Goal: Information Seeking & Learning: Learn about a topic

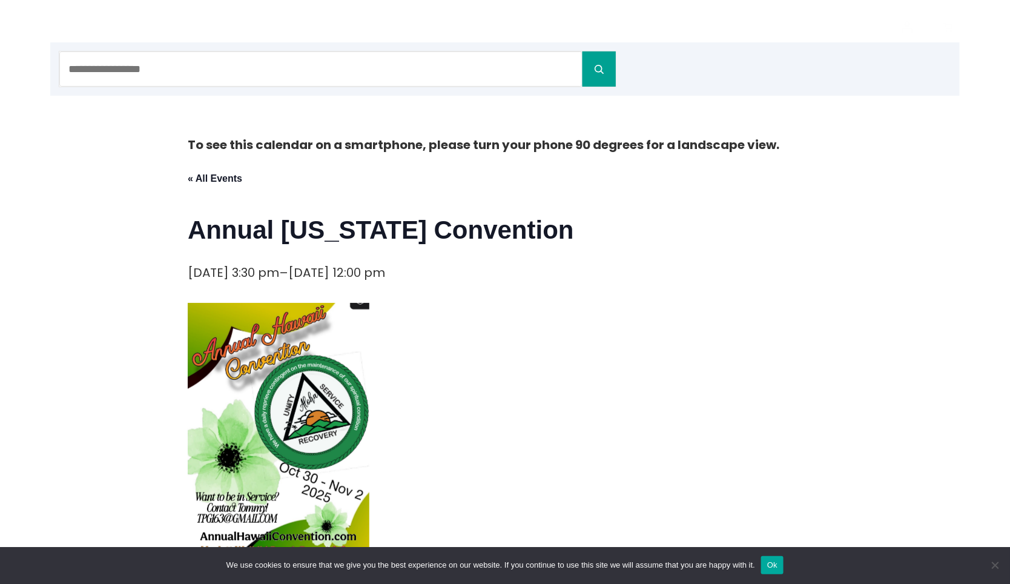
scroll to position [242, 0]
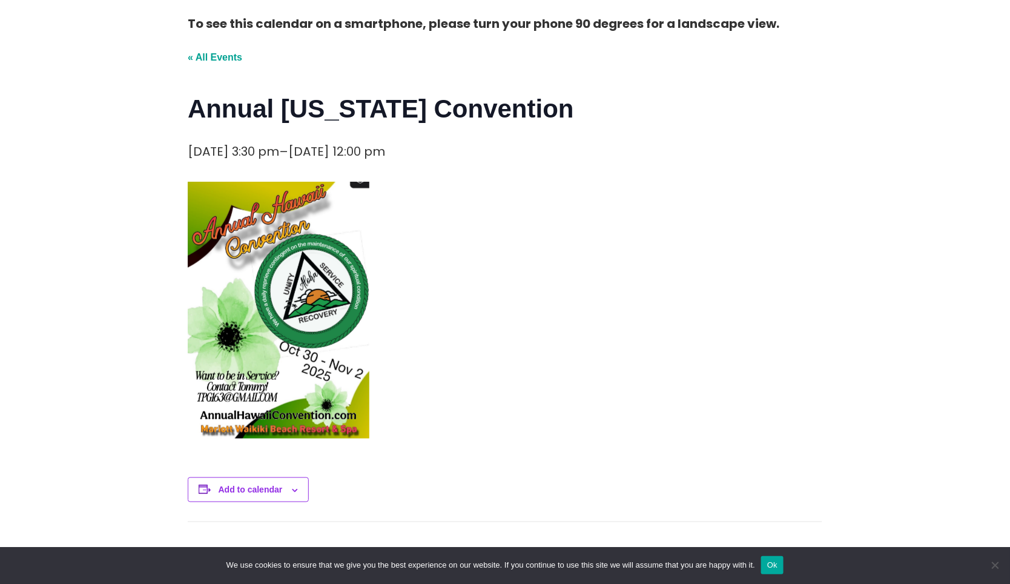
click at [219, 57] on link "« All Events" at bounding box center [215, 57] width 55 height 10
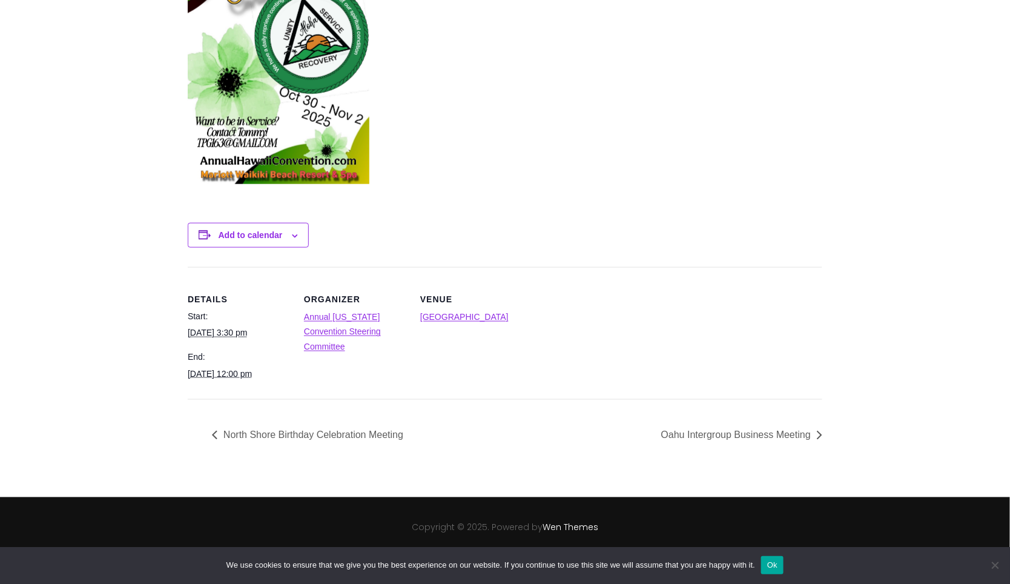
scroll to position [499, 0]
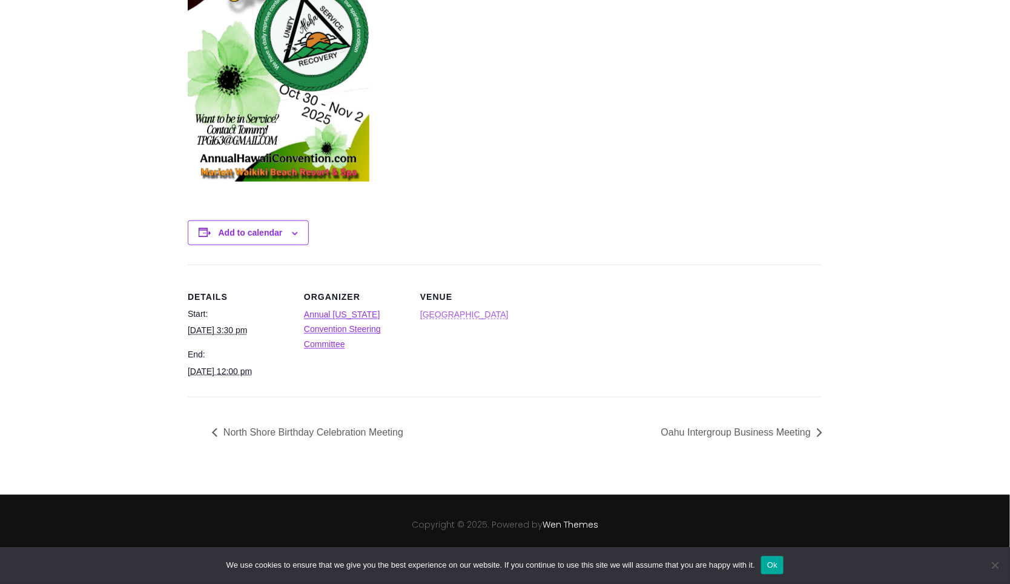
click at [451, 309] on link "Waikiki Beach Marriott Resort & Spa" at bounding box center [464, 314] width 88 height 10
click at [451, 319] on link "Waikiki Beach Marriott Resort & Spa" at bounding box center [464, 314] width 88 height 10
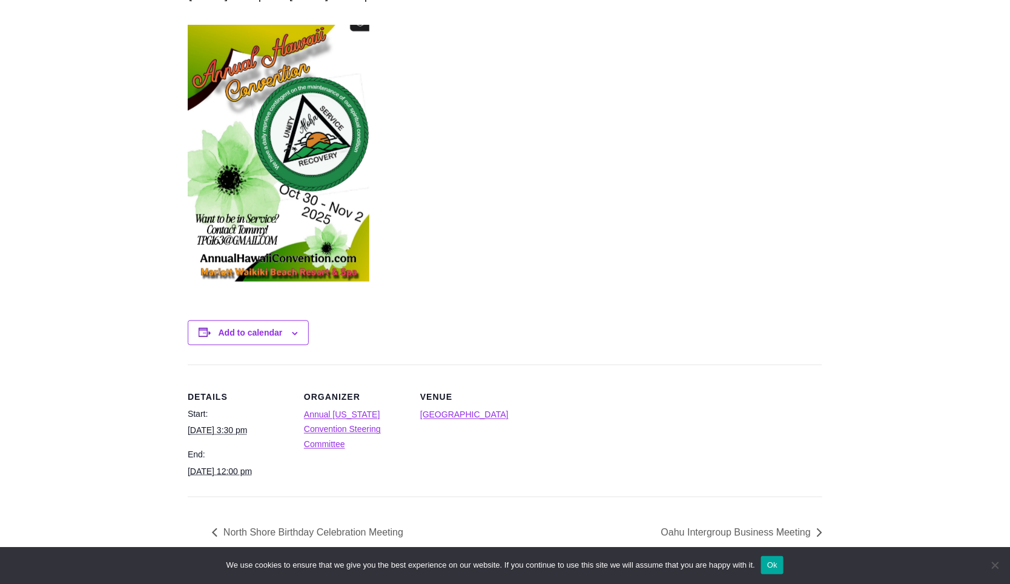
scroll to position [317, 0]
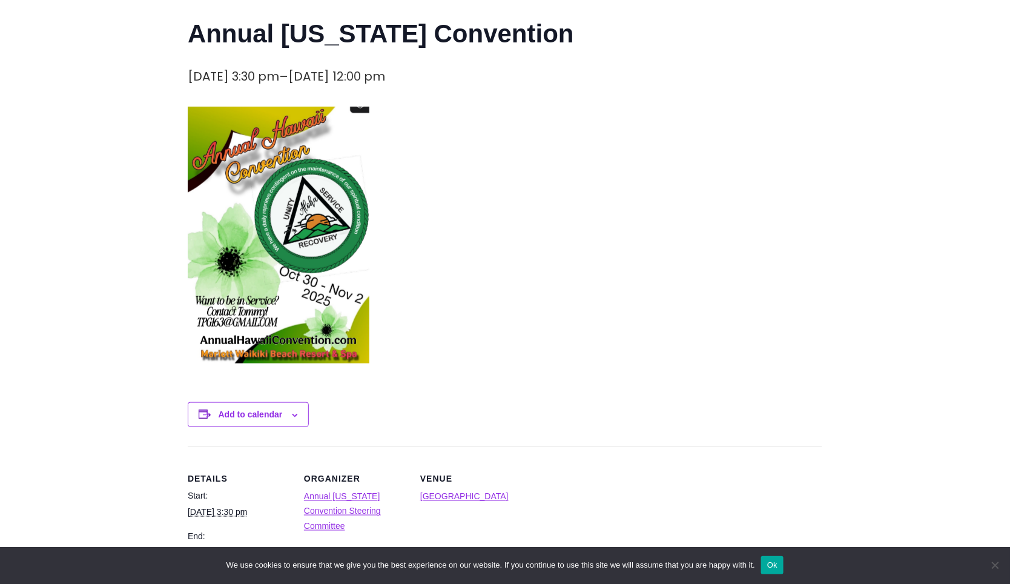
click at [282, 285] on img at bounding box center [279, 235] width 182 height 257
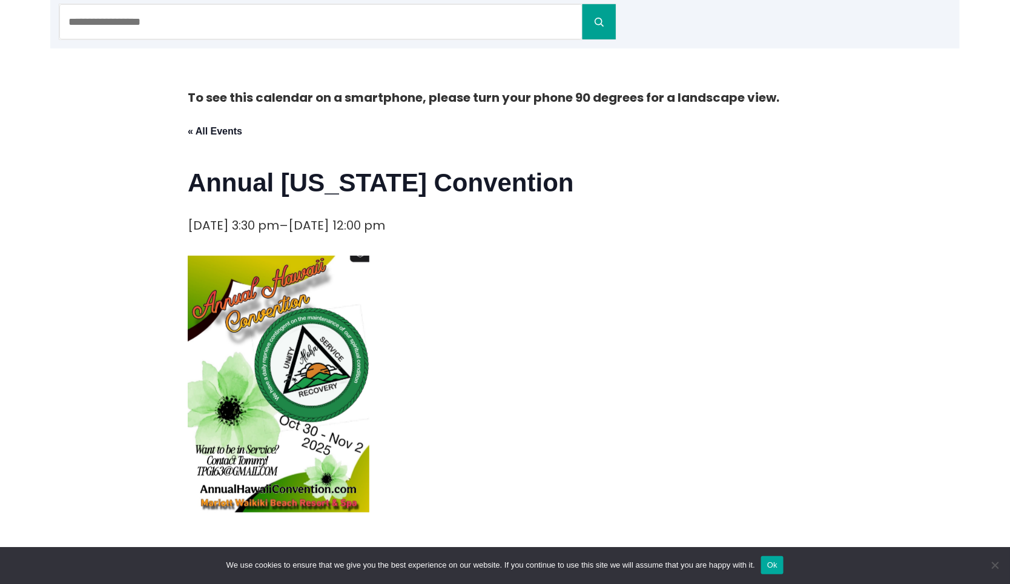
scroll to position [136, 0]
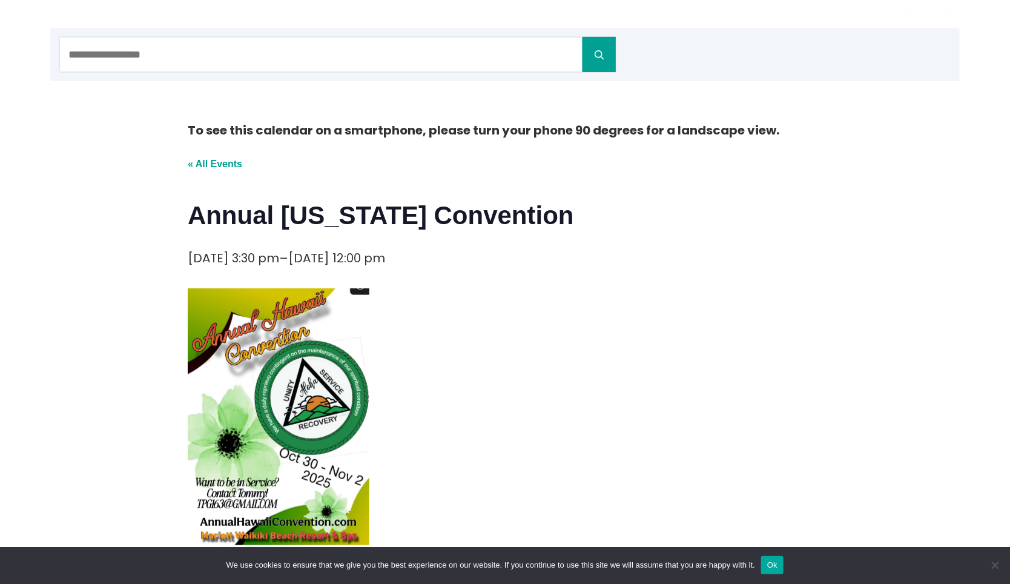
click at [228, 164] on link "« All Events" at bounding box center [215, 164] width 55 height 10
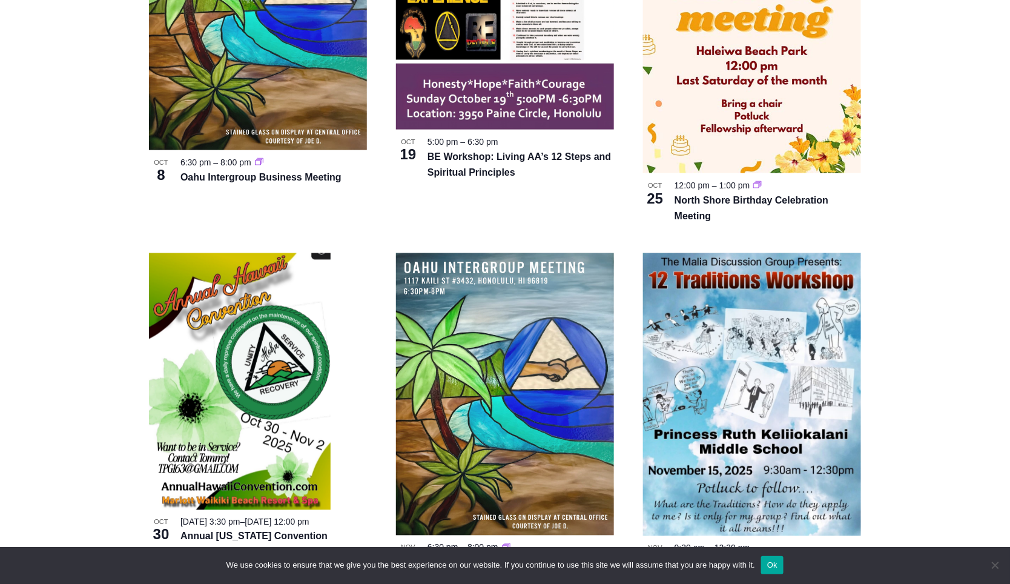
scroll to position [727, 0]
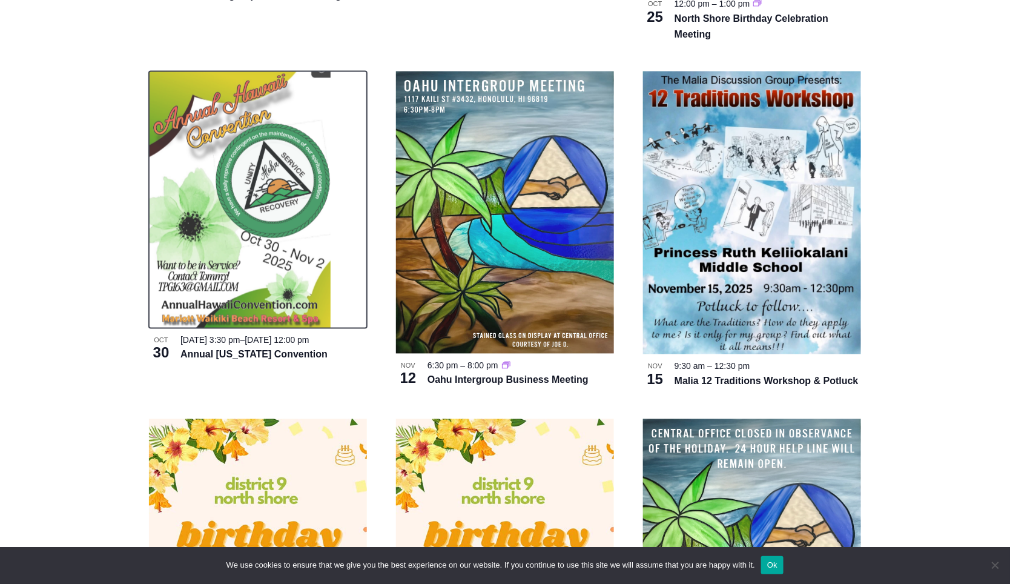
click at [234, 294] on img at bounding box center [240, 199] width 182 height 257
click at [236, 286] on img at bounding box center [240, 199] width 182 height 257
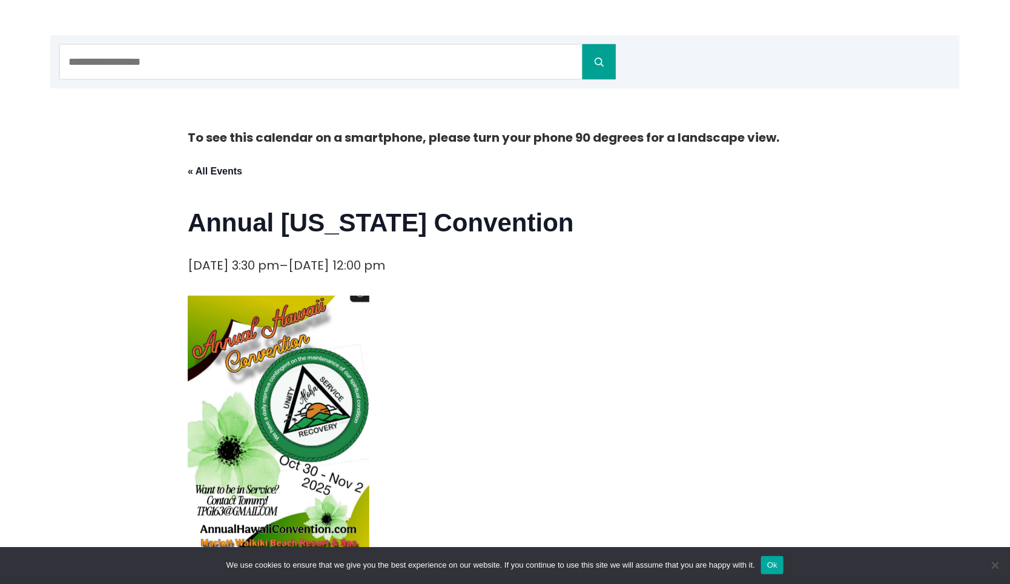
scroll to position [182, 0]
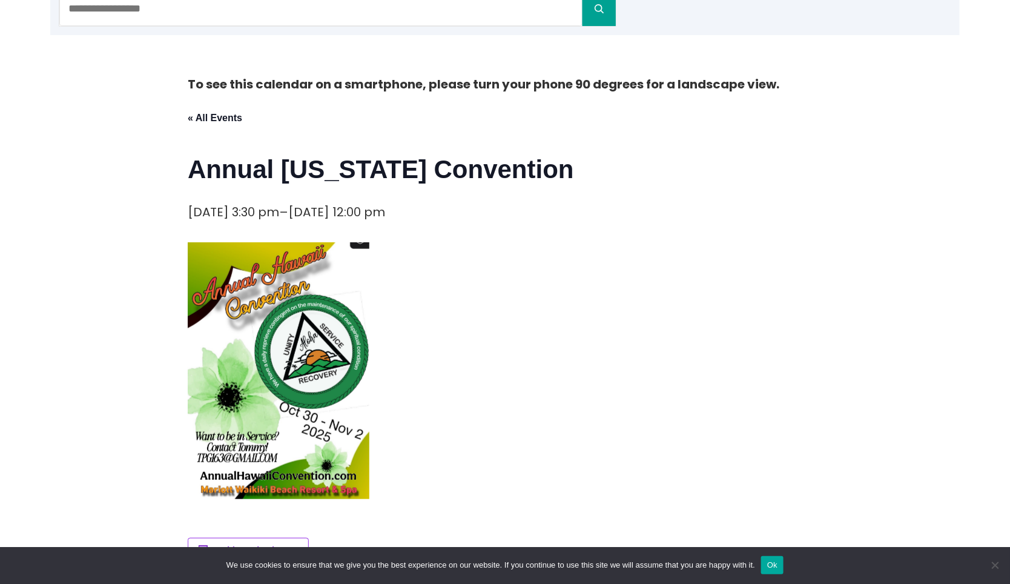
click at [288, 357] on img at bounding box center [279, 370] width 182 height 257
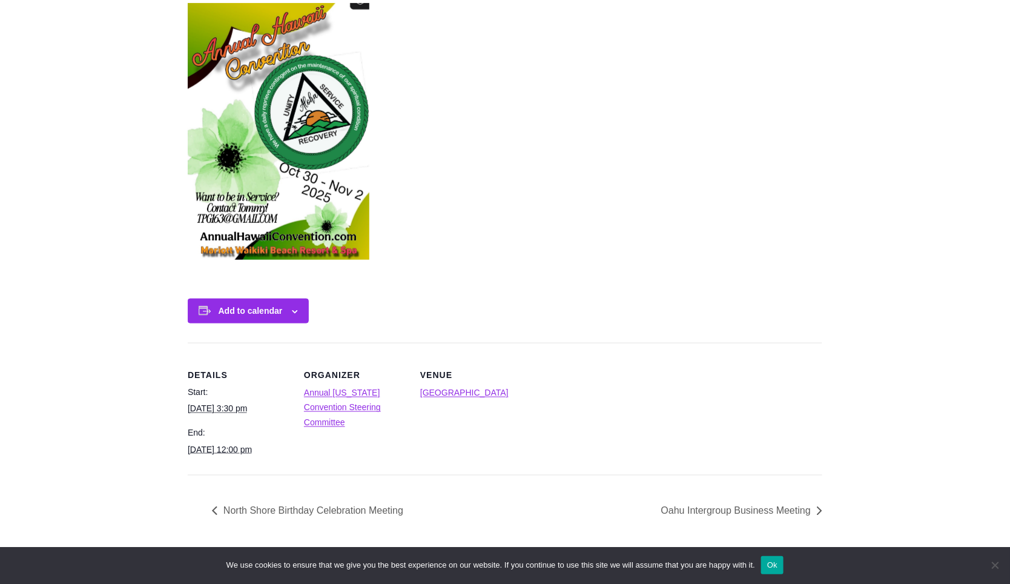
scroll to position [499, 0]
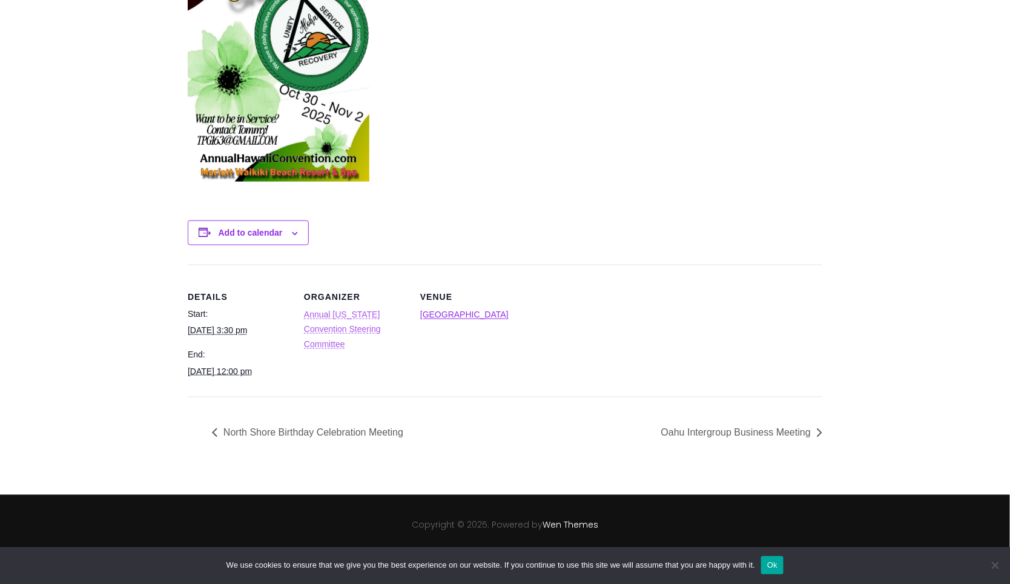
click at [349, 309] on link "Annual [US_STATE] Convention Steering Committee" at bounding box center [342, 328] width 77 height 39
